Goal: Find specific page/section

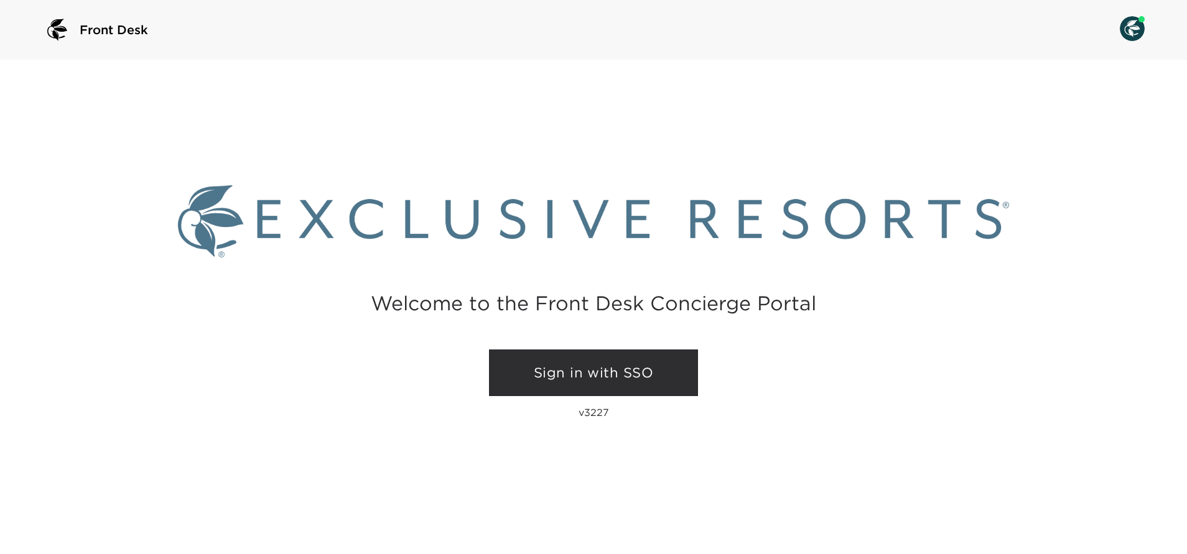
click at [863, 59] on div "Front Desk" at bounding box center [593, 30] width 1187 height 60
click at [589, 374] on link "Sign in with SSO" at bounding box center [593, 372] width 209 height 47
